Goal: Information Seeking & Learning: Find specific page/section

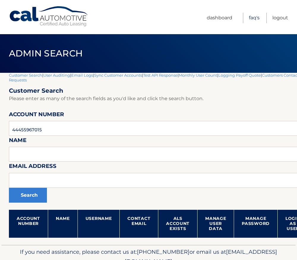
click at [255, 17] on link "FAQ's" at bounding box center [254, 18] width 11 height 10
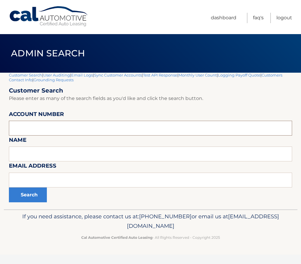
click at [37, 129] on input "text" at bounding box center [151, 128] width 284 height 15
paste input "LECHNER"
type input "LECHNER"
drag, startPoint x: 43, startPoint y: 129, endPoint x: -16, endPoint y: 121, distance: 59.0
click at [0, 121] on html "Cal Automotive Menu Dashboard FAQ's Logout" at bounding box center [150, 132] width 301 height 264
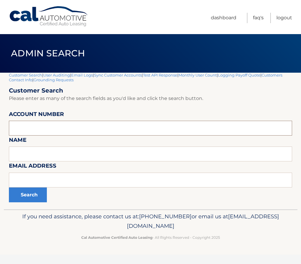
paste input "44455990588"
type input "44455990588"
click at [33, 195] on button "Search" at bounding box center [28, 195] width 38 height 15
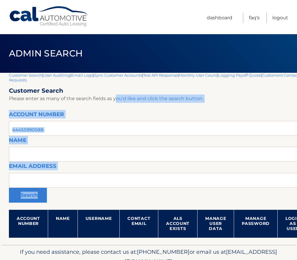
drag, startPoint x: 116, startPoint y: 97, endPoint x: 205, endPoint y: 105, distance: 89.5
click at [205, 105] on form "Customer Search Please enter as many of the search fields as you'd like and cli…" at bounding box center [175, 162] width 333 height 151
click at [41, 133] on input "44455990588" at bounding box center [175, 128] width 333 height 15
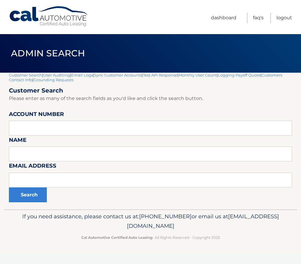
click at [45, 17] on link "Cal Automotive" at bounding box center [49, 16] width 80 height 21
click at [257, 18] on link "FAQ's" at bounding box center [258, 18] width 11 height 10
